Goal: Transaction & Acquisition: Purchase product/service

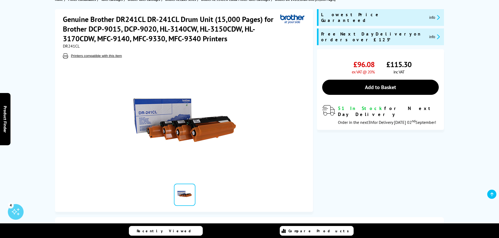
scroll to position [79, 0]
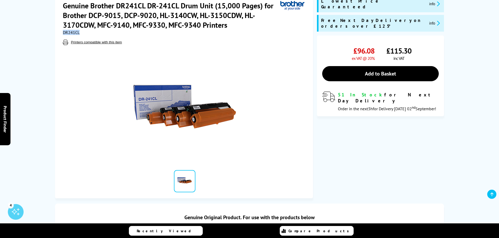
drag, startPoint x: 83, startPoint y: 33, endPoint x: 64, endPoint y: 32, distance: 19.1
click at [64, 32] on div "DR241CL" at bounding box center [184, 32] width 243 height 5
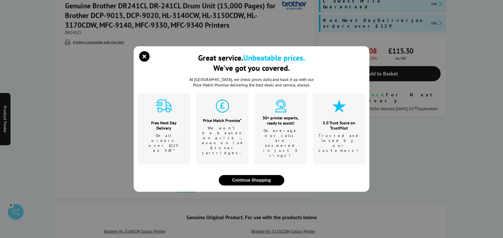
drag, startPoint x: 64, startPoint y: 32, endPoint x: 49, endPoint y: 60, distance: 32.0
click at [49, 60] on div "Great service. Unbeatable prices. We've got you covered. At Printerland, we che…" at bounding box center [251, 119] width 503 height 238
click at [146, 62] on icon "close modal" at bounding box center [144, 56] width 10 height 10
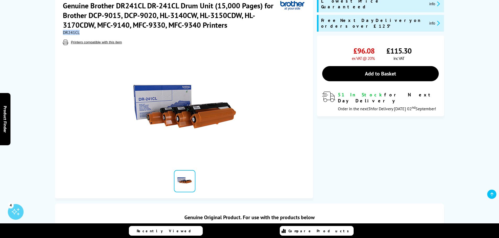
click at [63, 32] on span "DR241CL" at bounding box center [71, 32] width 17 height 5
drag, startPoint x: 63, startPoint y: 32, endPoint x: 58, endPoint y: 34, distance: 5.5
click at [57, 34] on div "Genuine Brother DR241CL DR-241CL Drum Unit (15,000 Pages) for Brother DCP-9015,…" at bounding box center [184, 97] width 258 height 203
drag, startPoint x: 86, startPoint y: 32, endPoint x: 63, endPoint y: 32, distance: 23.0
click at [63, 32] on div "DR241CL" at bounding box center [184, 32] width 243 height 5
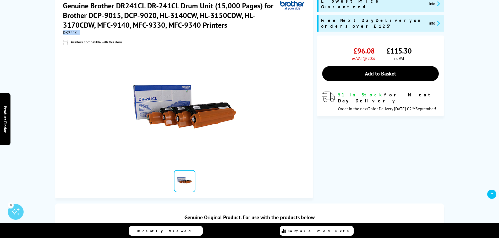
copy span "DR241CL"
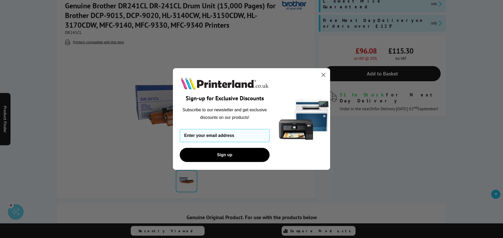
click at [323, 75] on icon "Close dialog" at bounding box center [323, 75] width 4 height 4
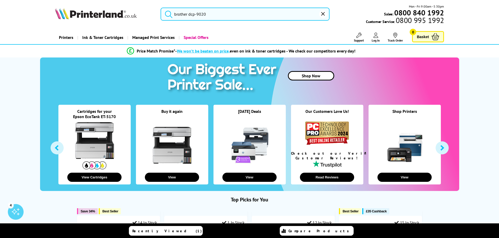
click at [211, 13] on input "brother dcp-9020" at bounding box center [244, 14] width 169 height 13
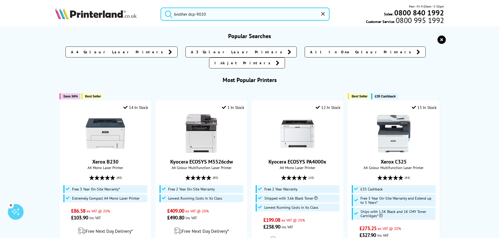
click at [161, 8] on button "submit" at bounding box center [167, 14] width 13 height 12
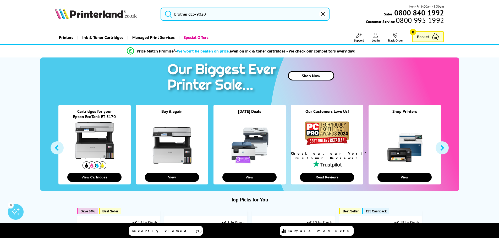
click at [237, 16] on input "brother dcp-9020" at bounding box center [244, 14] width 169 height 13
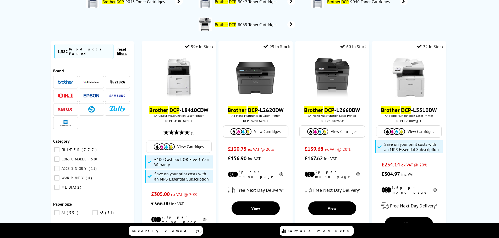
scroll to position [52, 0]
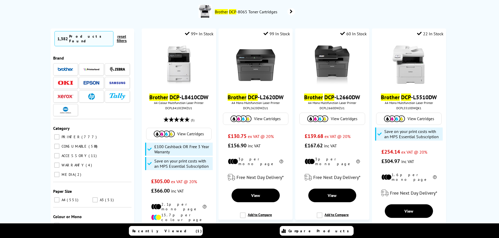
type input "brother dcp-9020dcw transfer belt"
click at [57, 153] on input "ACCESSORY 11" at bounding box center [56, 155] width 5 height 5
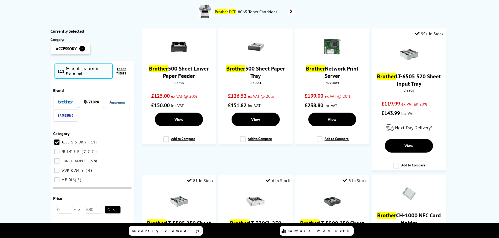
click at [56, 159] on input "CONSUMABLE 588" at bounding box center [56, 161] width 5 height 5
checkbox input "true"
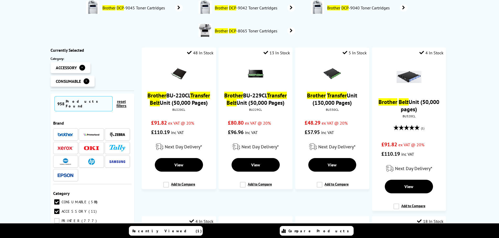
scroll to position [26, 0]
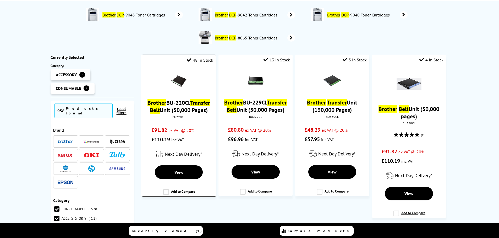
click at [190, 103] on link "Brother BU-220CL Transfer Belt Unit (50,000 Pages)" at bounding box center [178, 106] width 63 height 15
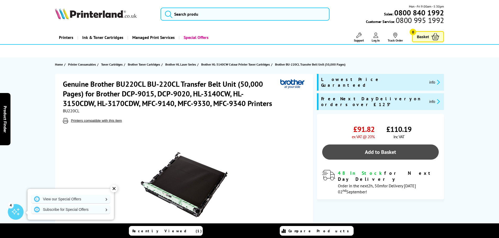
click at [389, 145] on link "Add to Basket" at bounding box center [380, 152] width 116 height 15
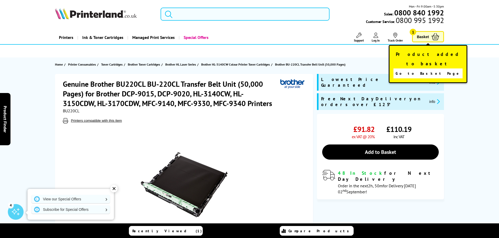
click at [216, 13] on input "search" at bounding box center [244, 14] width 169 height 13
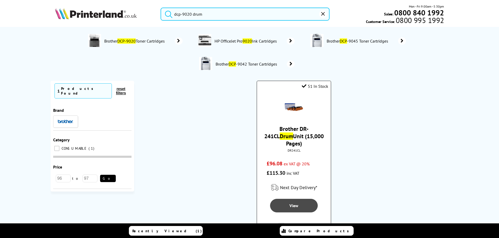
type input "dcp-9020 drum"
click at [291, 203] on span "View" at bounding box center [293, 205] width 9 height 5
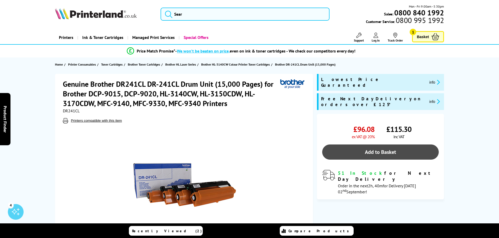
click at [392, 145] on link "Add to Basket" at bounding box center [380, 152] width 116 height 15
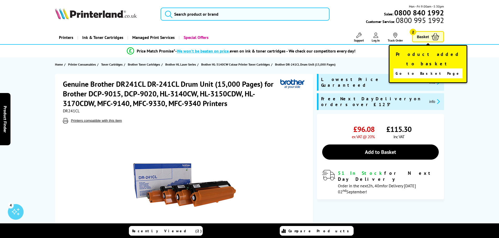
click at [376, 38] on link "Log In" at bounding box center [375, 38] width 8 height 10
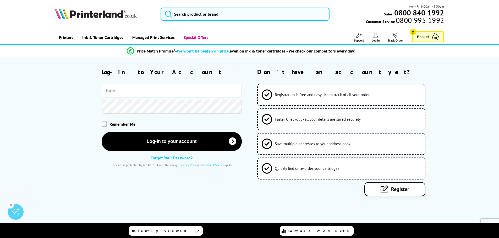
type input "[PERSON_NAME][EMAIL_ADDRESS][DOMAIN_NAME]"
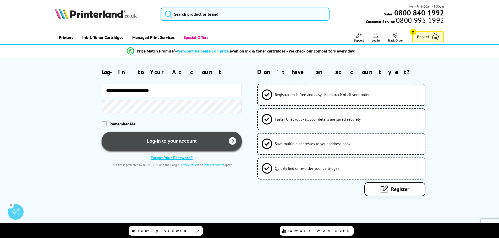
click at [162, 142] on button "Log-in to your account" at bounding box center [172, 141] width 140 height 19
drag, startPoint x: 162, startPoint y: 142, endPoint x: 155, endPoint y: 143, distance: 7.1
click at [163, 144] on button "Log-in to your account" at bounding box center [172, 141] width 140 height 19
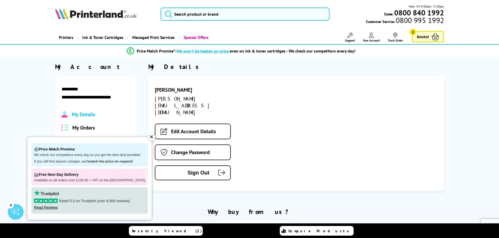
click at [148, 138] on div "✕" at bounding box center [151, 136] width 7 height 7
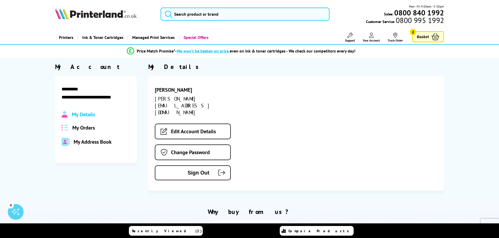
click at [423, 35] on span "Basket" at bounding box center [422, 36] width 12 height 7
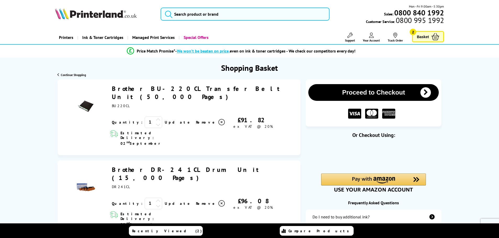
click at [368, 96] on button "Proceed to Checkout" at bounding box center [373, 92] width 130 height 17
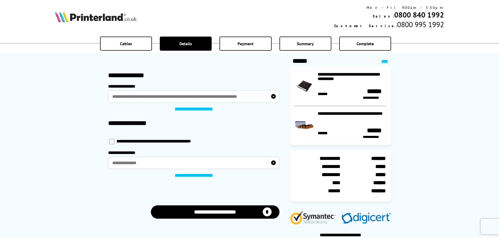
click at [148, 164] on label "**********" at bounding box center [193, 163] width 171 height 12
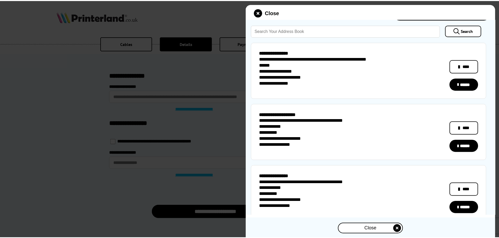
scroll to position [26, 0]
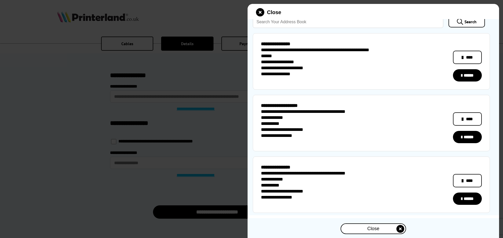
click at [469, 199] on link "******" at bounding box center [467, 199] width 29 height 12
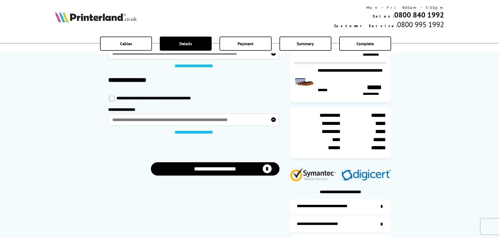
scroll to position [52, 0]
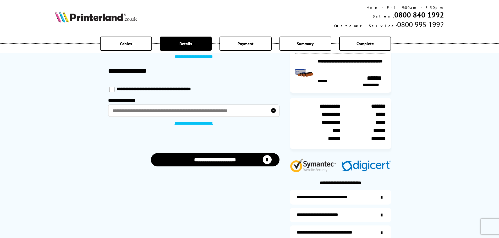
click at [225, 164] on button "**********" at bounding box center [215, 159] width 129 height 13
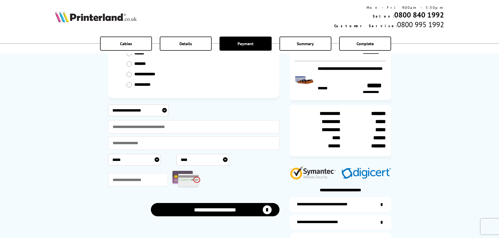
scroll to position [52, 0]
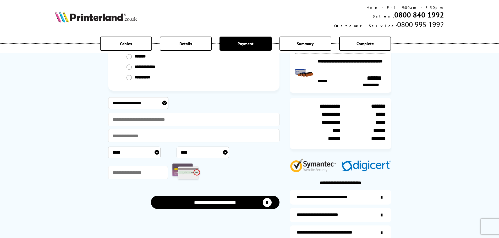
click at [139, 101] on select "**********" at bounding box center [138, 103] width 60 height 12
select select "**********"
click at [108, 97] on select "**********" at bounding box center [138, 103] width 60 height 12
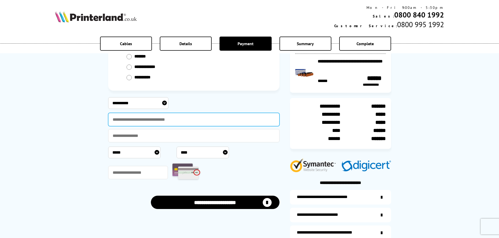
click at [151, 121] on input "text" at bounding box center [193, 119] width 171 height 13
type input "*********"
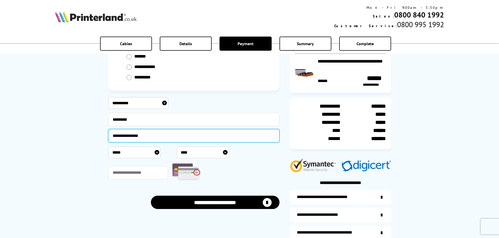
type input "**********"
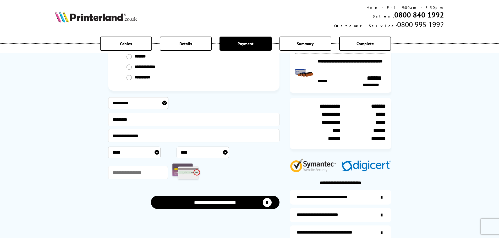
select select "****"
select select "*"
select select "****"
type input "***"
click at [264, 201] on icon "submit" at bounding box center [267, 202] width 9 height 9
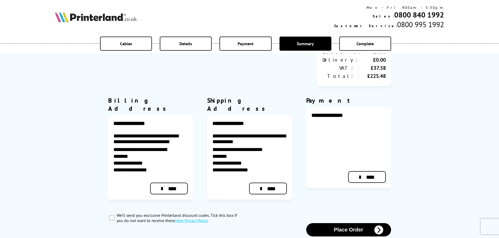
scroll to position [183, 0]
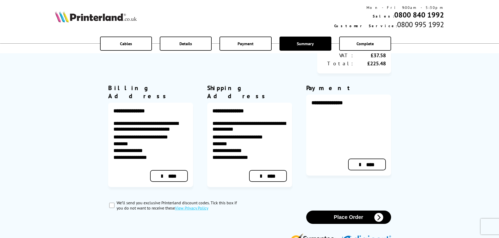
click at [337, 211] on button "Place Order" at bounding box center [348, 217] width 85 height 13
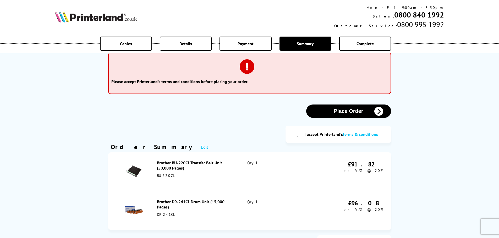
scroll to position [26, 0]
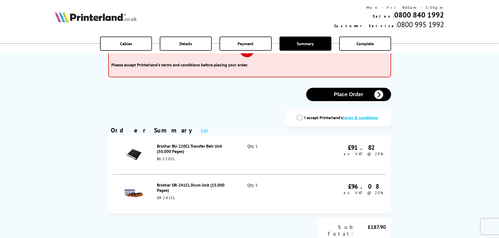
click at [299, 117] on input "I accept Printerland's terms & conditions" at bounding box center [299, 117] width 5 height 5
checkbox input "true"
click at [343, 97] on button "Place Order" at bounding box center [348, 94] width 85 height 13
